Goal: Task Accomplishment & Management: Complete application form

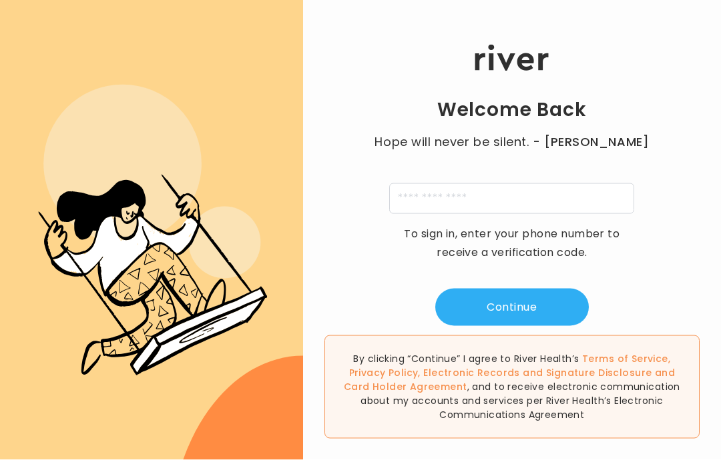
scroll to position [49, 0]
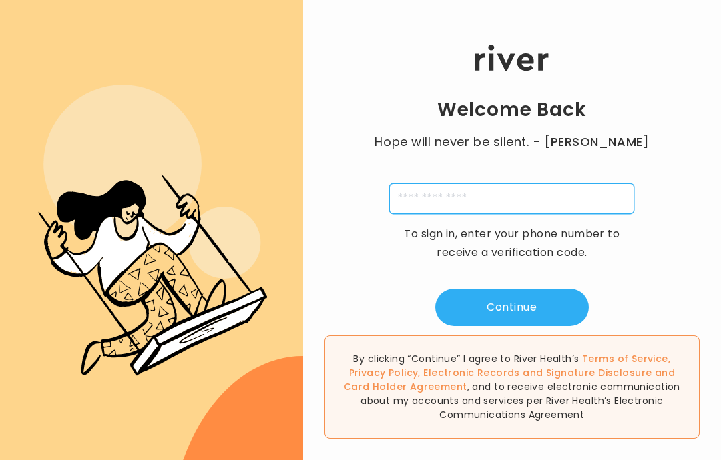
click at [515, 183] on input "tel" at bounding box center [511, 198] width 245 height 31
type input "**********"
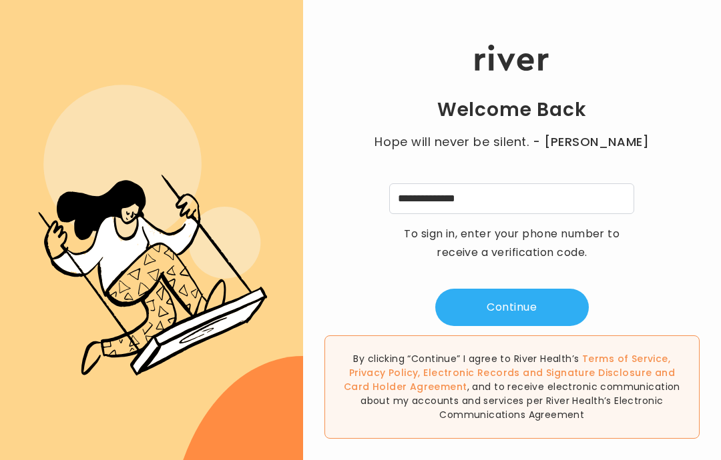
click at [696, 328] on div "By clicking “Continue” I agree to River Health’s Terms of Service , Privacy Pol…" at bounding box center [512, 393] width 418 height 134
click at [536, 289] on button "Continue" at bounding box center [511, 307] width 153 height 37
click at [448, 183] on input "tel" at bounding box center [445, 198] width 31 height 31
type input "*"
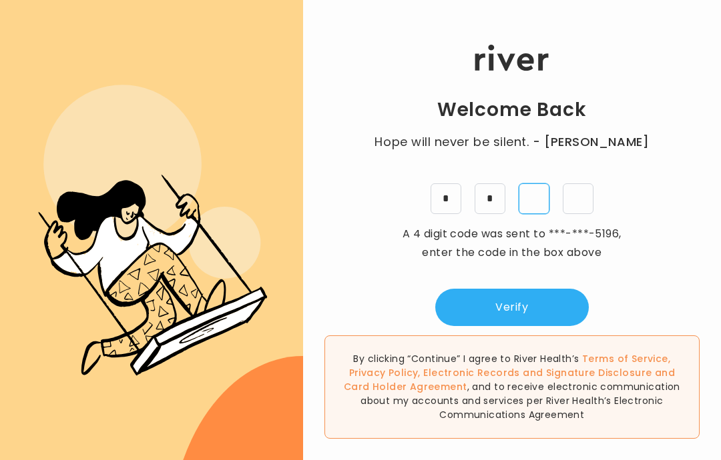
type input "*"
click at [526, 289] on button "Verify" at bounding box center [511, 307] width 153 height 37
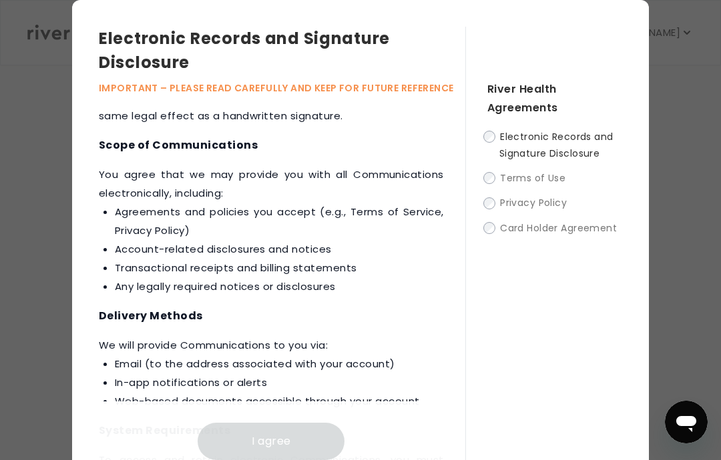
scroll to position [162, 0]
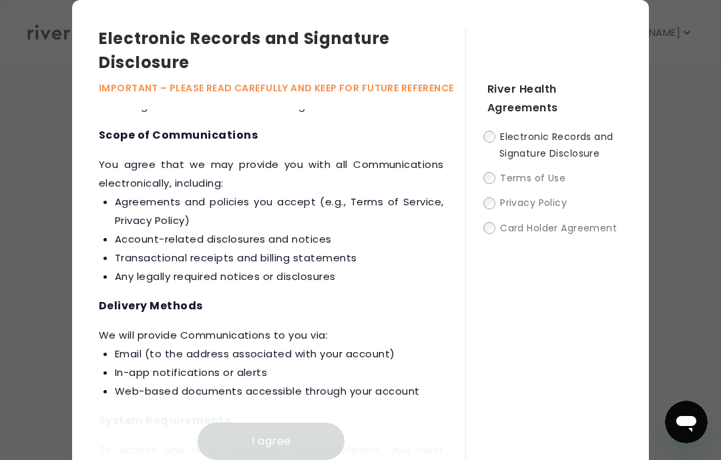
click at [482, 157] on div "River Health Agreements Electronic Records and Signature Disclosure Terms of Us…" at bounding box center [543, 244] width 157 height 434
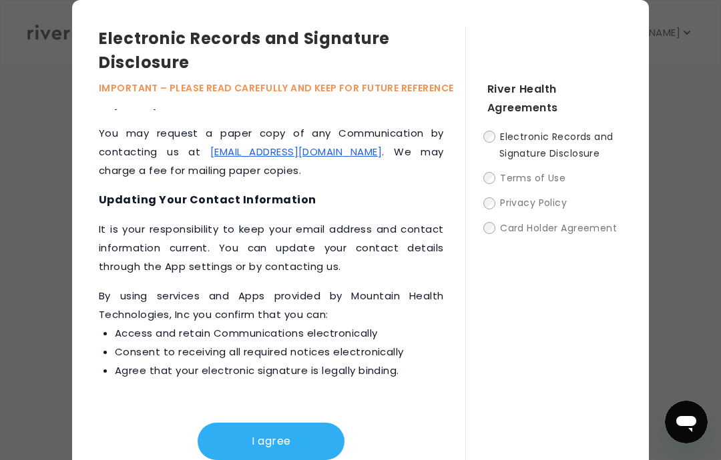
scroll to position [831, 0]
click at [259, 451] on button "I agree" at bounding box center [270, 441] width 147 height 37
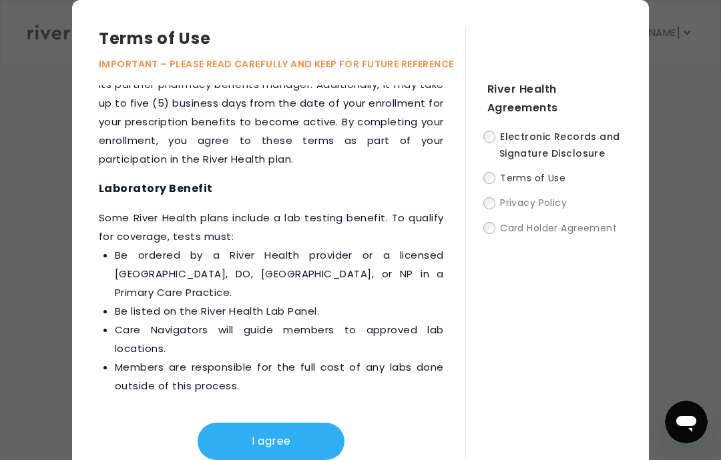
scroll to position [2539, 0]
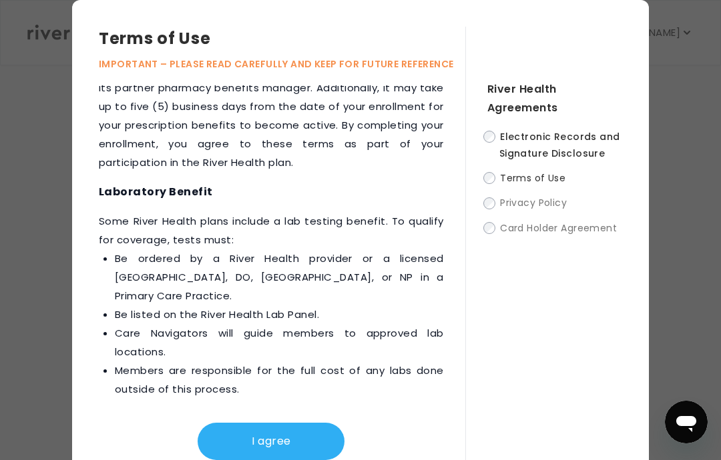
click at [268, 448] on button "I agree" at bounding box center [270, 441] width 147 height 37
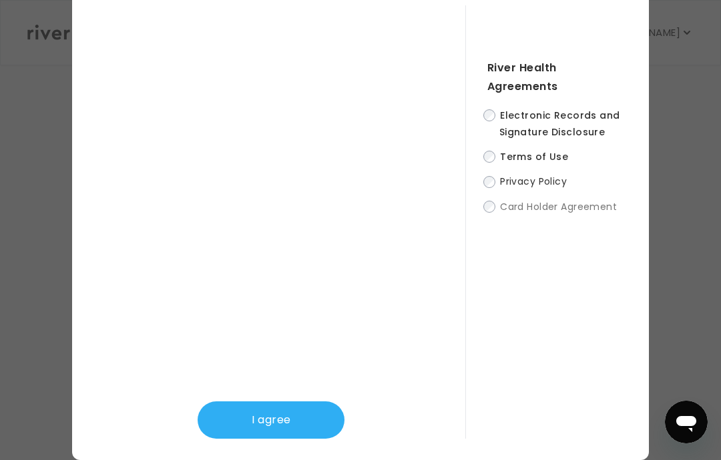
scroll to position [53, 0]
click at [266, 402] on button "I agree" at bounding box center [270, 420] width 147 height 37
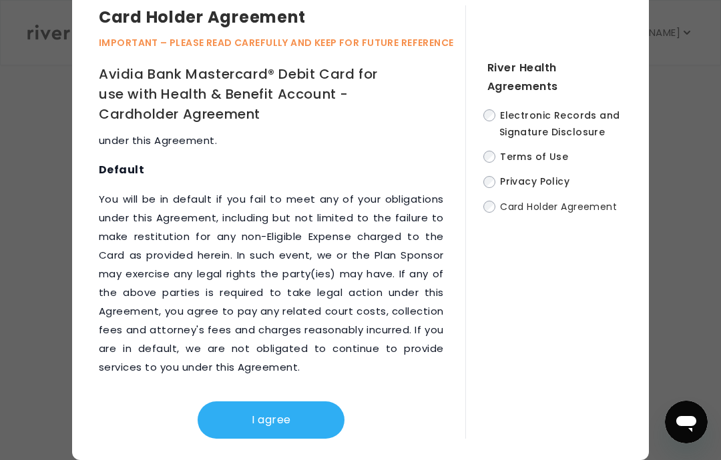
scroll to position [9239, 0]
click at [256, 408] on button "I agree" at bounding box center [270, 420] width 147 height 37
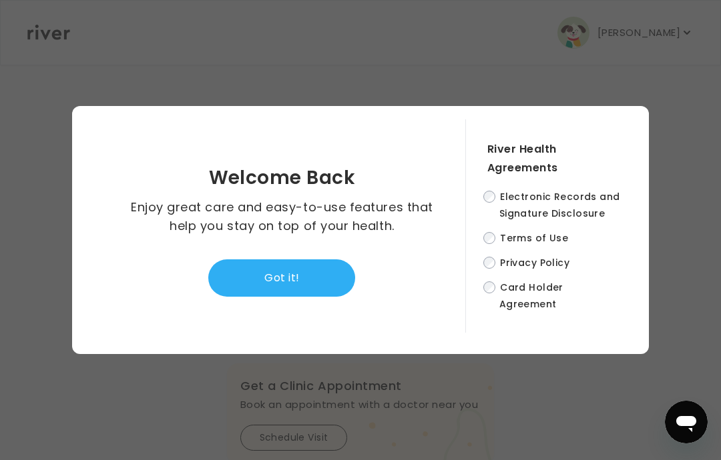
click at [276, 260] on button "Got it!" at bounding box center [281, 278] width 147 height 37
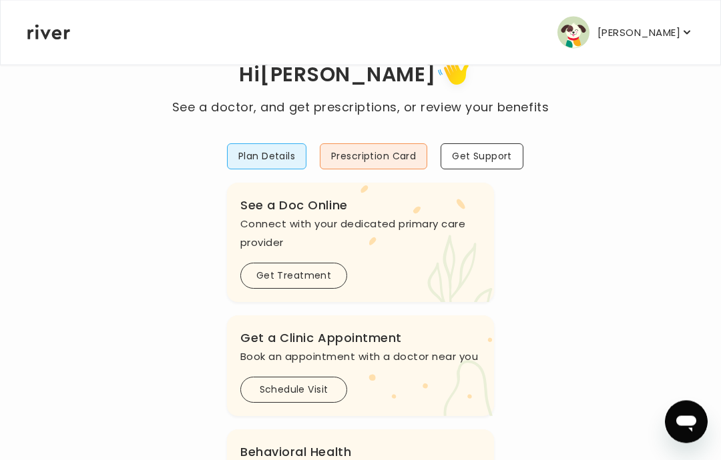
scroll to position [0, 0]
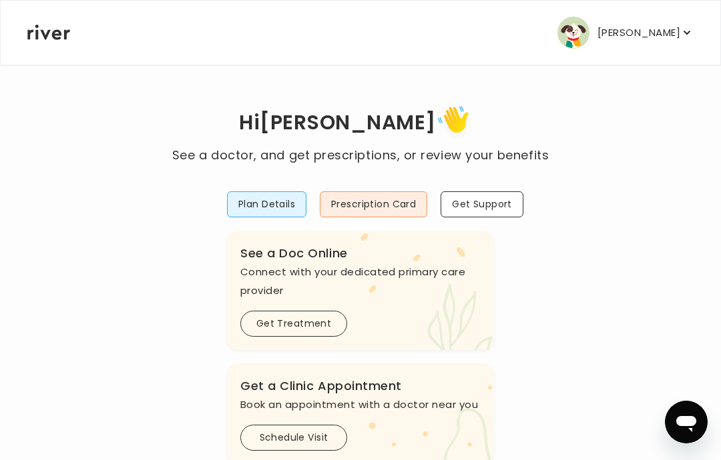
click at [315, 322] on button "Get Treatment" at bounding box center [293, 324] width 107 height 26
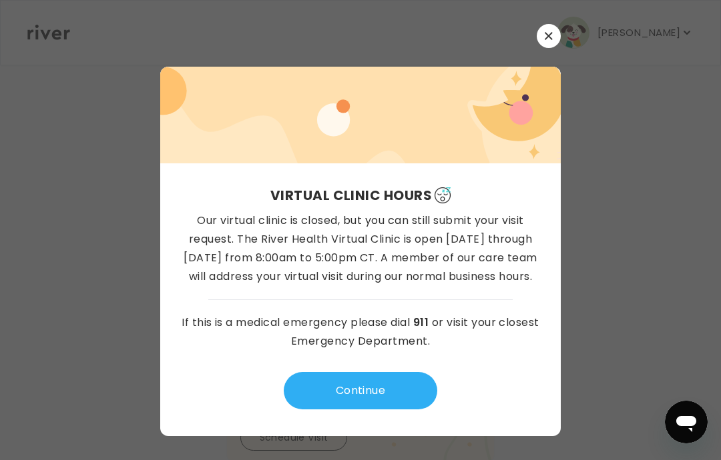
click at [392, 410] on button "Continue" at bounding box center [360, 390] width 153 height 37
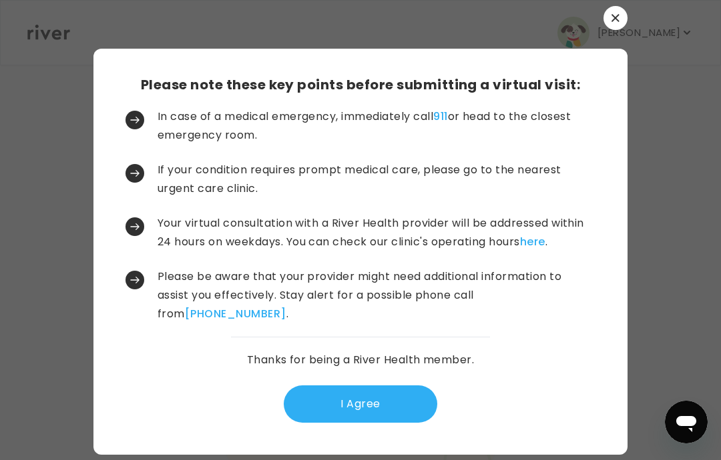
click at [374, 423] on button "I Agree" at bounding box center [360, 404] width 153 height 37
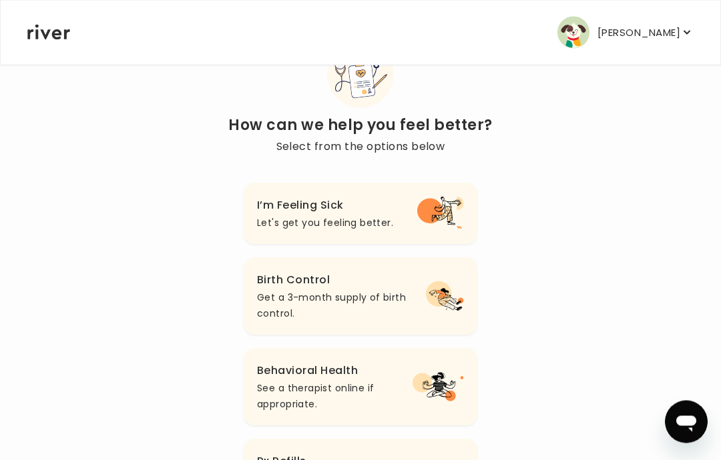
scroll to position [53, 0]
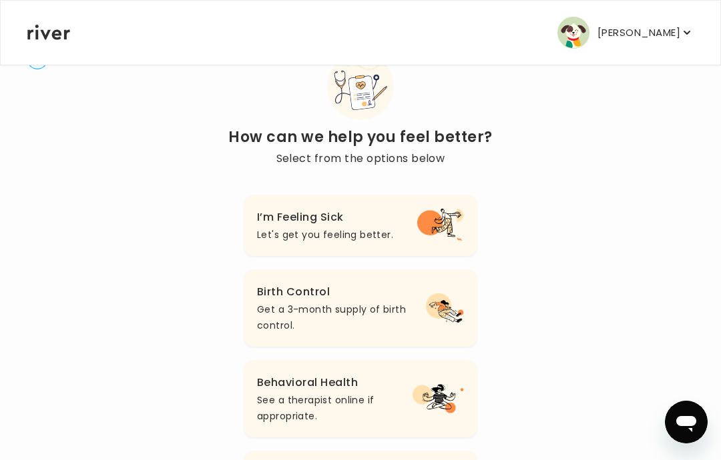
click at [444, 224] on icon "button" at bounding box center [440, 225] width 48 height 33
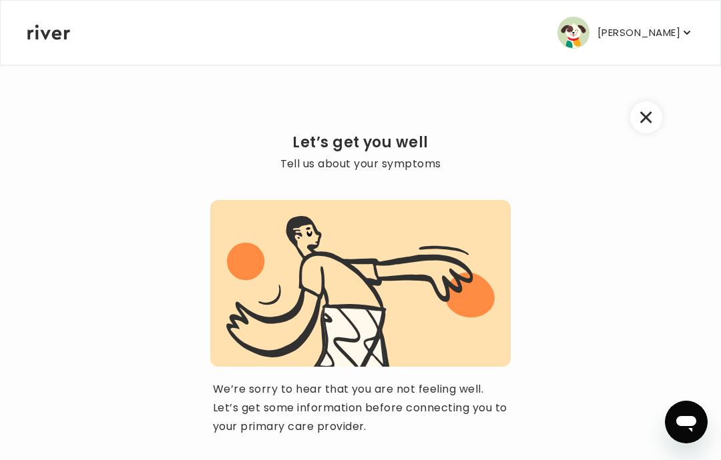
click at [400, 431] on p "We’re sorry to hear that you are not feeling well. Let’s get some information b…" at bounding box center [360, 408] width 295 height 56
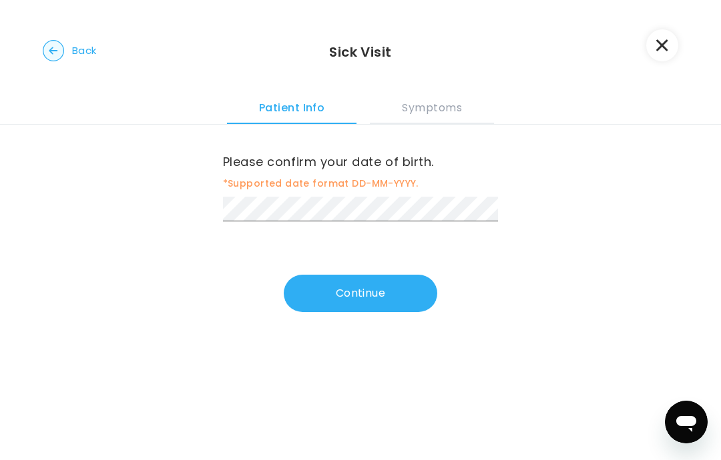
click at [408, 303] on button "Continue" at bounding box center [360, 293] width 153 height 37
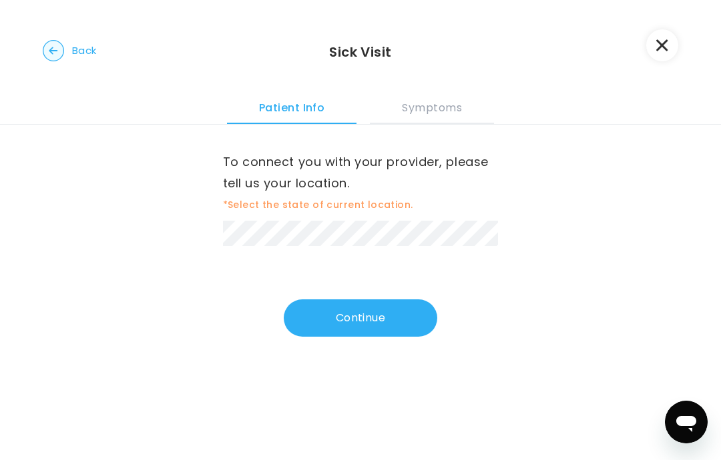
click at [397, 314] on button "Continue" at bounding box center [360, 318] width 153 height 37
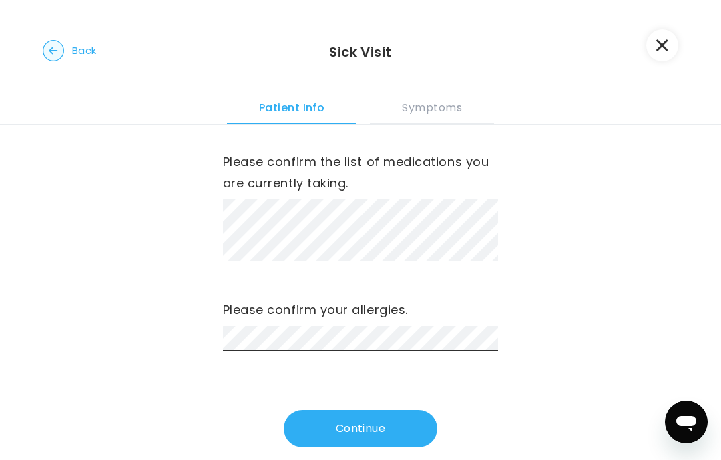
click at [403, 432] on button "Continue" at bounding box center [360, 428] width 153 height 37
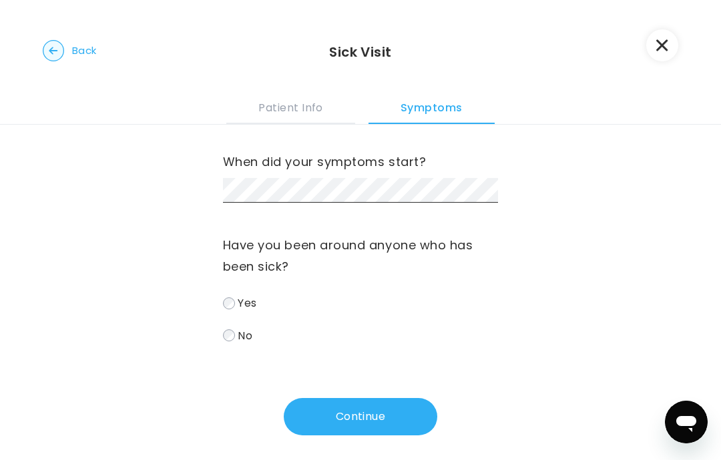
click at [374, 361] on div "When did your symptoms start? Have you been around anyone who has been sick? Ye…" at bounding box center [361, 280] width 276 height 311
click at [346, 355] on div "When did your symptoms start? Have you been around anyone who has been sick? Ye…" at bounding box center [361, 280] width 276 height 311
click at [261, 340] on label "No" at bounding box center [361, 335] width 276 height 19
click at [395, 422] on button "Continue" at bounding box center [360, 416] width 153 height 37
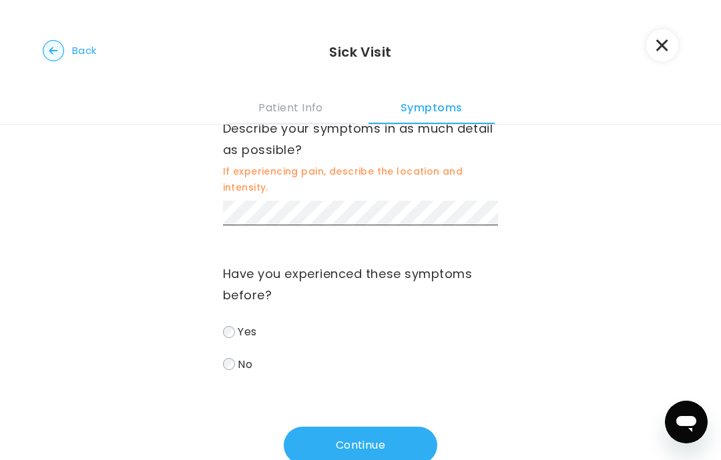
scroll to position [38, 0]
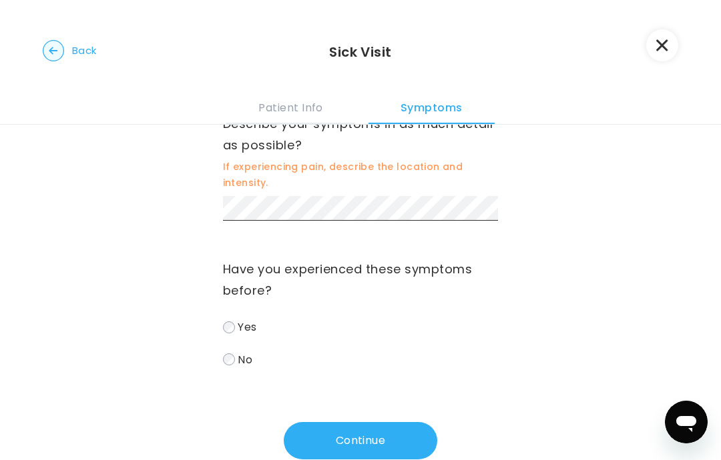
click at [237, 324] on label "Yes" at bounding box center [361, 327] width 276 height 19
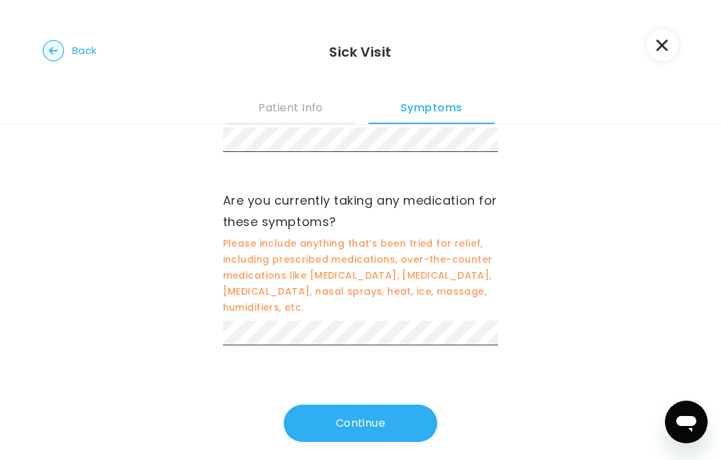
scroll to position [380, 0]
click at [374, 413] on button "Continue" at bounding box center [360, 424] width 153 height 37
click at [394, 414] on button "Continue" at bounding box center [360, 424] width 153 height 37
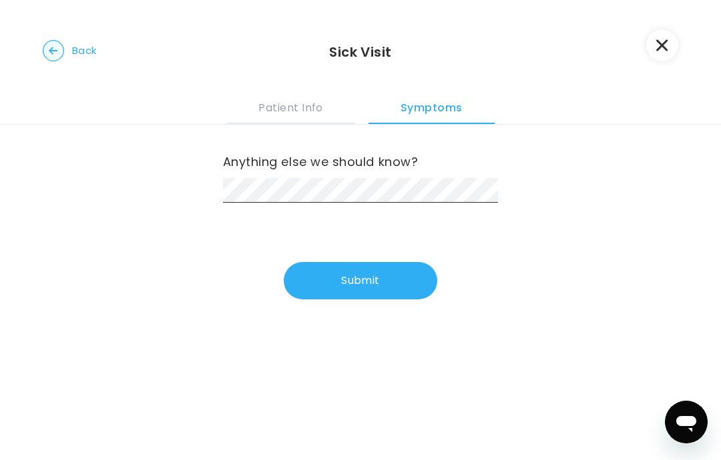
click at [386, 277] on button "Submit" at bounding box center [360, 280] width 153 height 37
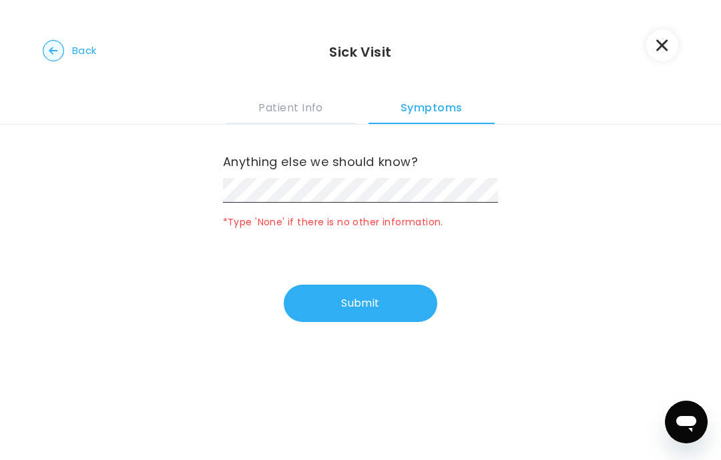
click at [418, 175] on div "Anything else we should know? *Type 'None' if there is no other information." at bounding box center [361, 191] width 276 height 80
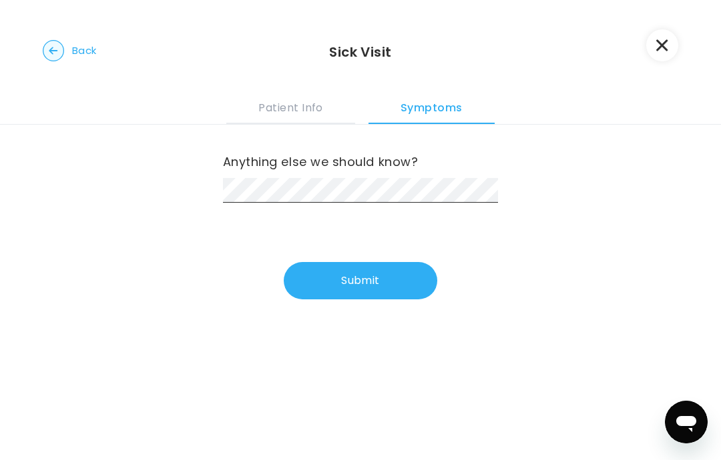
click at [406, 275] on button "Submit" at bounding box center [360, 280] width 153 height 37
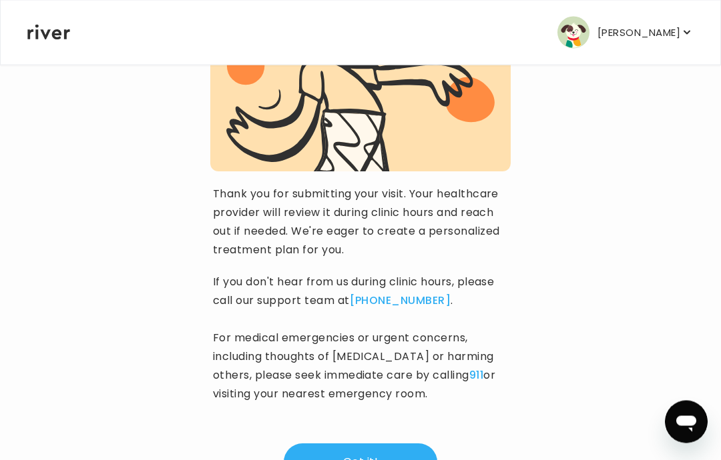
scroll to position [173, 0]
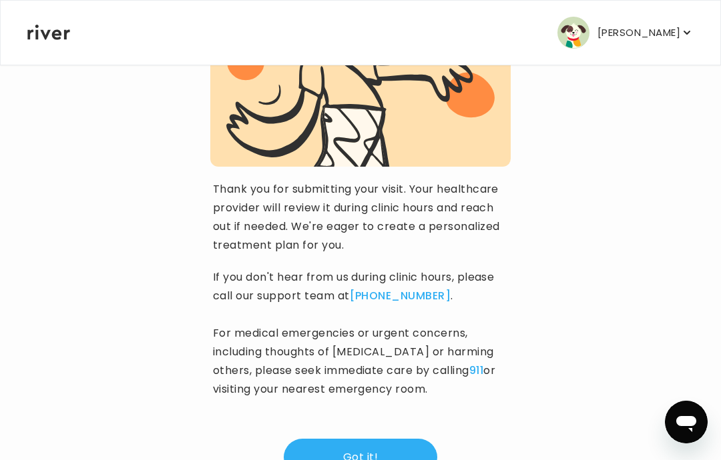
click at [404, 447] on button "Got it!" at bounding box center [360, 457] width 153 height 37
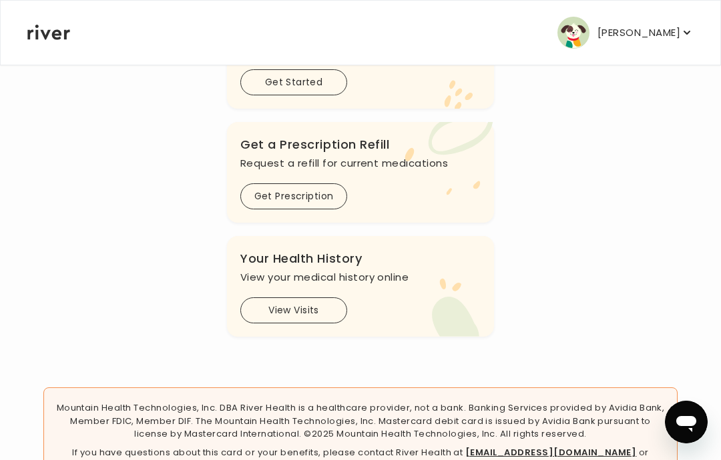
scroll to position [588, 0]
